Goal: Transaction & Acquisition: Subscribe to service/newsletter

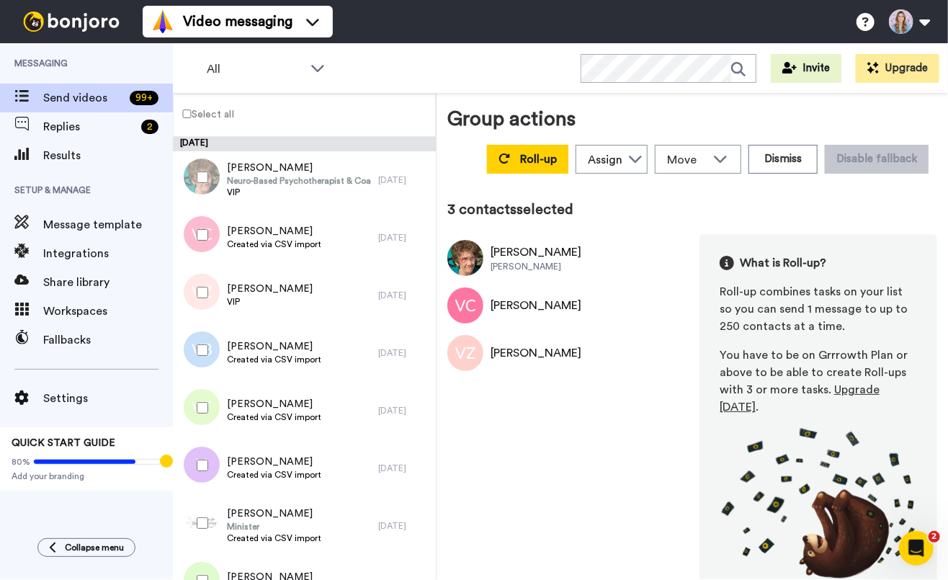
click at [880, 389] on span "Upgrade [DATE]" at bounding box center [800, 398] width 160 height 29
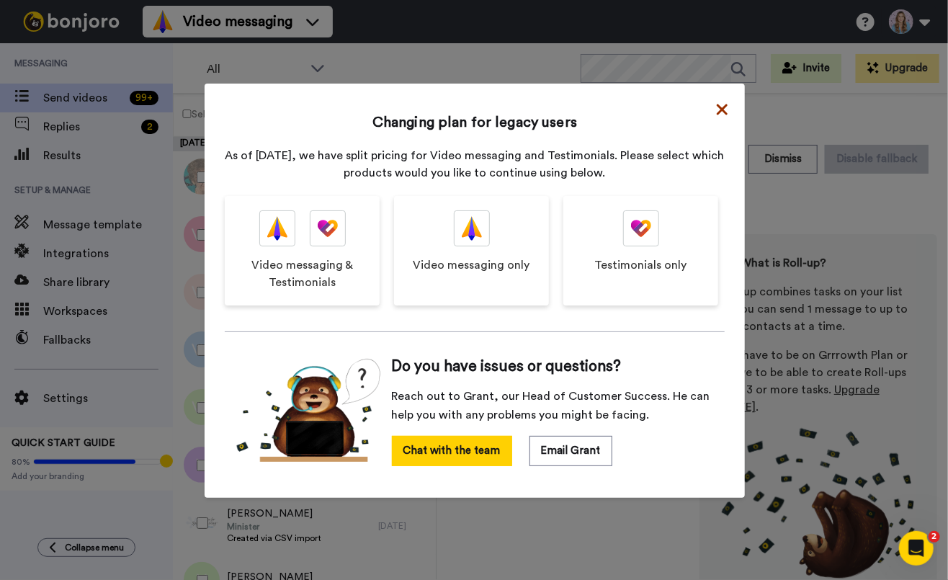
click at [725, 112] on icon at bounding box center [722, 109] width 11 height 11
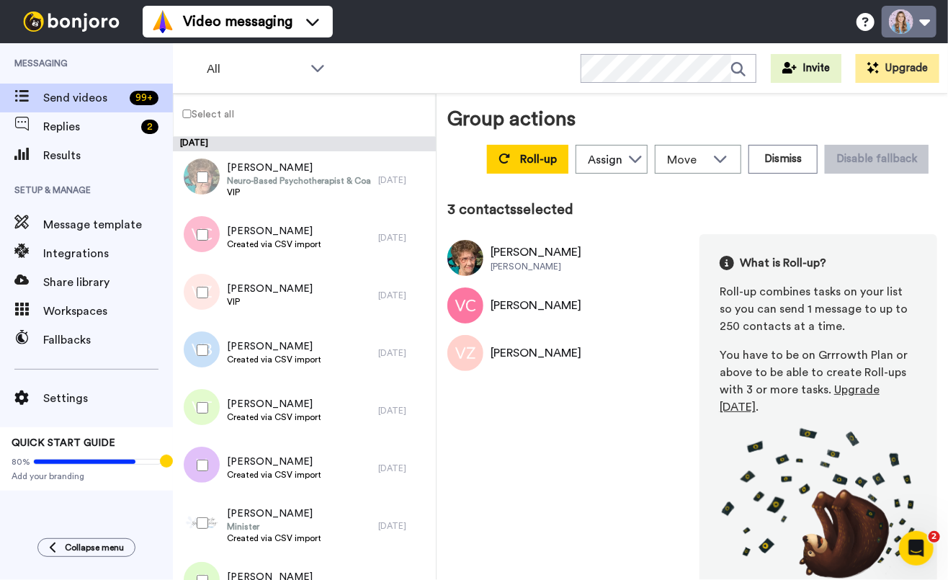
click at [913, 26] on button at bounding box center [909, 22] width 55 height 32
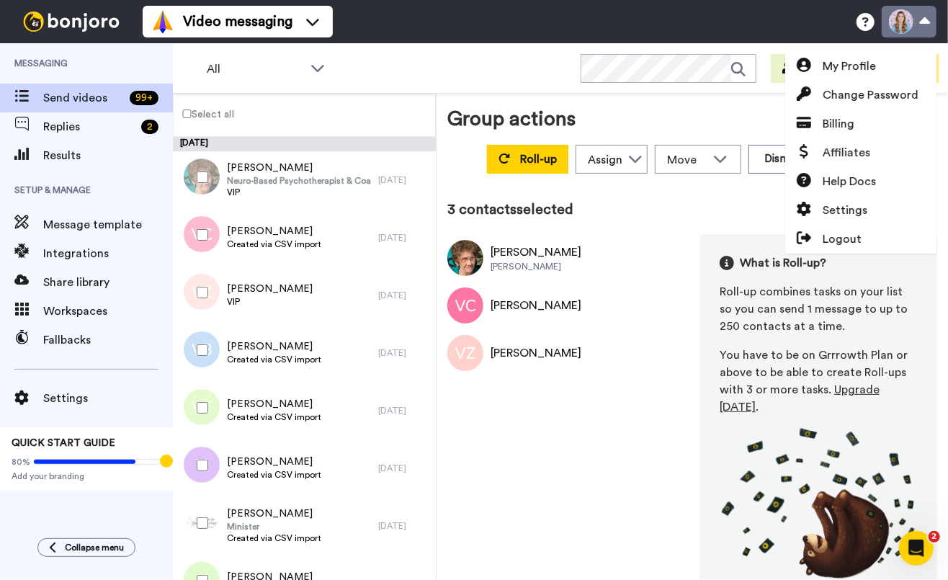
click at [913, 27] on button at bounding box center [909, 22] width 55 height 32
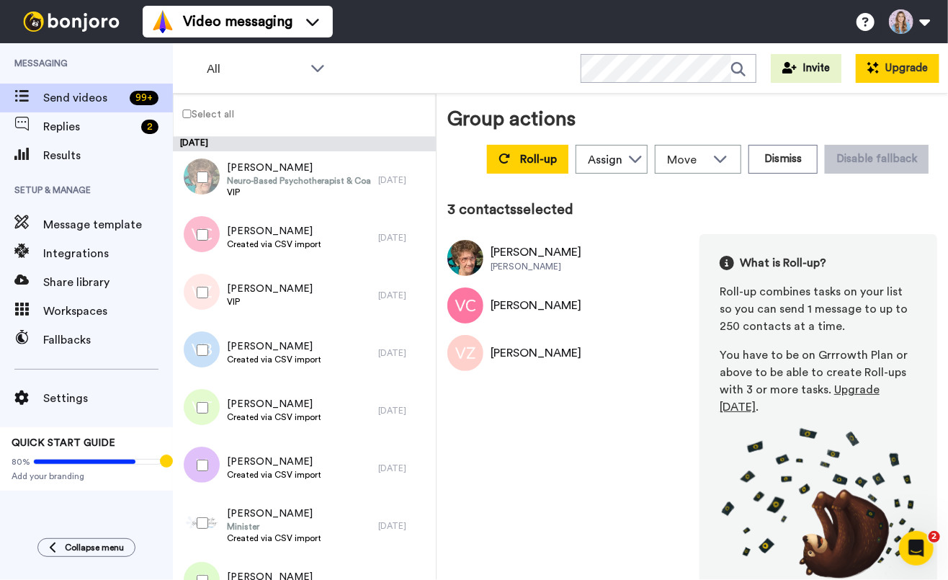
click at [903, 58] on button "Upgrade" at bounding box center [898, 68] width 84 height 29
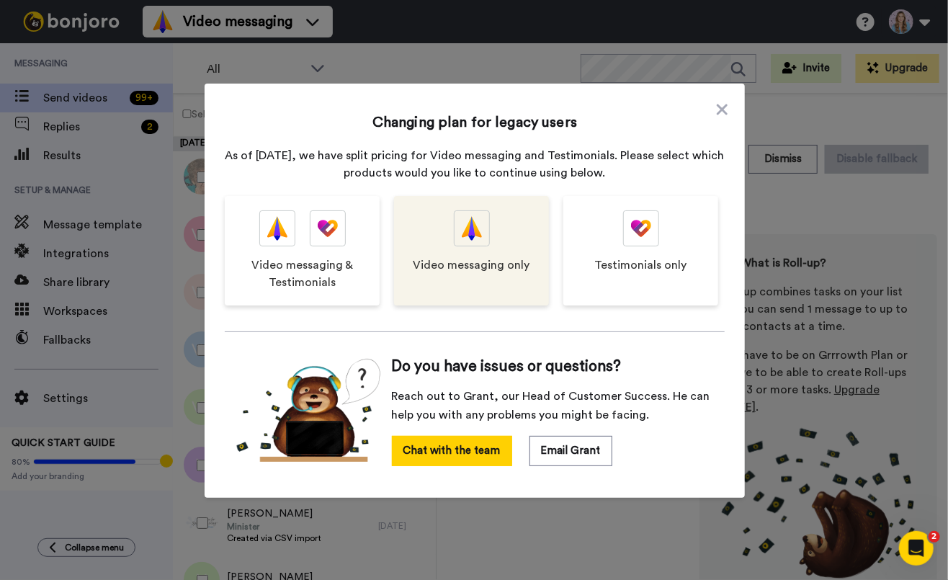
click at [445, 275] on div "Video messaging only" at bounding box center [471, 251] width 155 height 110
click at [472, 206] on div "Video messaging only" at bounding box center [471, 251] width 155 height 110
